Goal: Find specific page/section: Find specific page/section

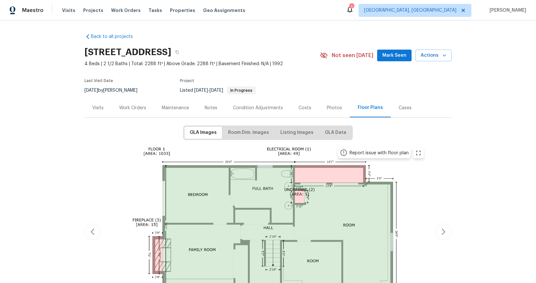
scroll to position [134, 0]
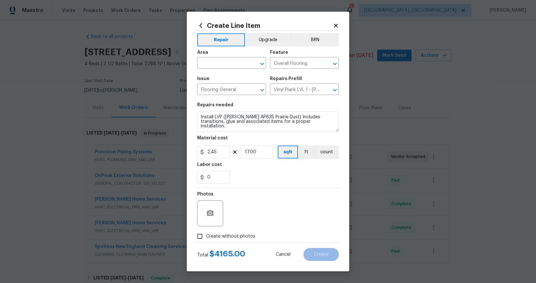
scroll to position [149, 0]
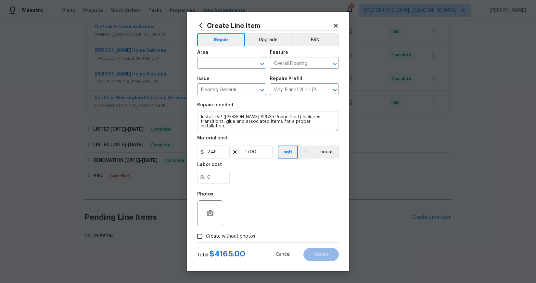
click at [338, 24] on icon at bounding box center [336, 26] width 6 height 6
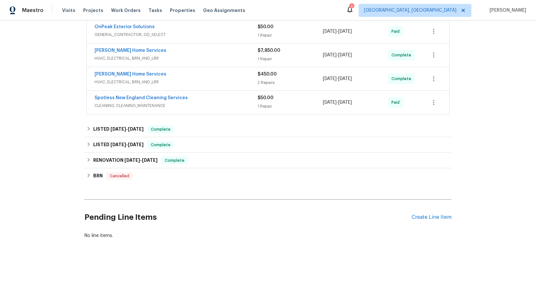
scroll to position [0, 0]
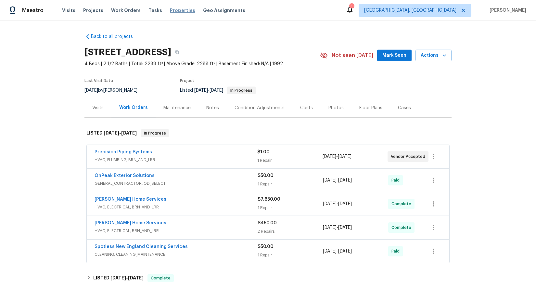
click at [171, 13] on span "Properties" at bounding box center [182, 10] width 25 height 6
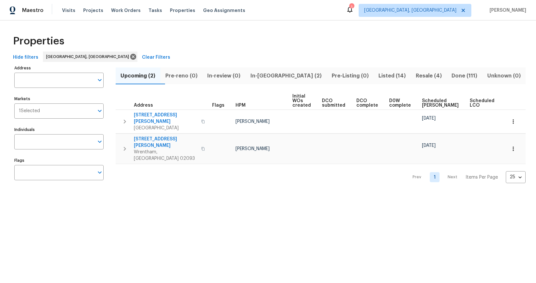
scroll to position [0, 8]
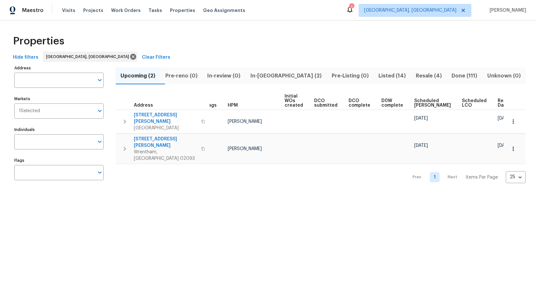
click at [377, 80] on span "Listed (14)" at bounding box center [392, 75] width 30 height 9
click at [410, 80] on button "Resale (4)" at bounding box center [428, 76] width 36 height 17
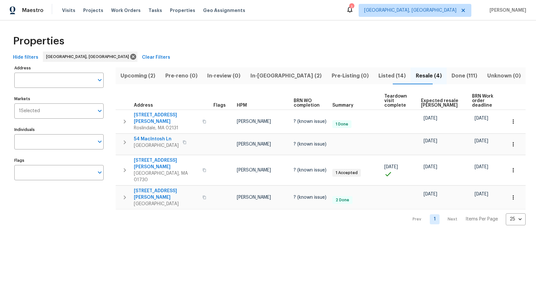
click at [377, 80] on span "Listed (14)" at bounding box center [392, 75] width 30 height 9
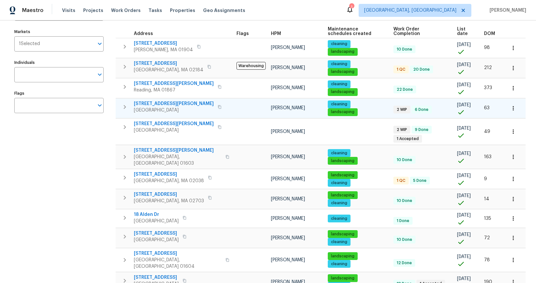
scroll to position [81, 0]
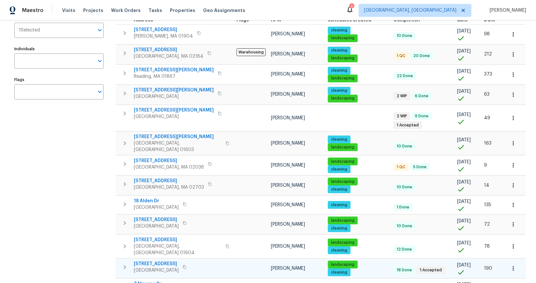
click at [156, 261] on span "293 Grafton St" at bounding box center [156, 264] width 45 height 6
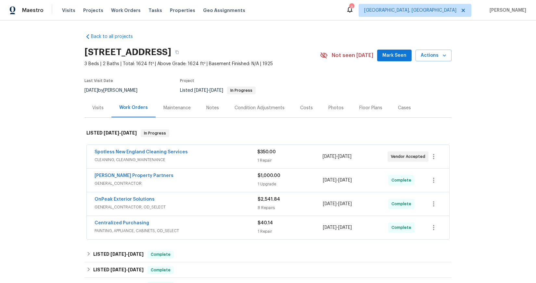
click at [196, 158] on span "CLEANING, CLEANING_MAINTENANCE" at bounding box center [175, 160] width 163 height 6
